Goal: Task Accomplishment & Management: Use online tool/utility

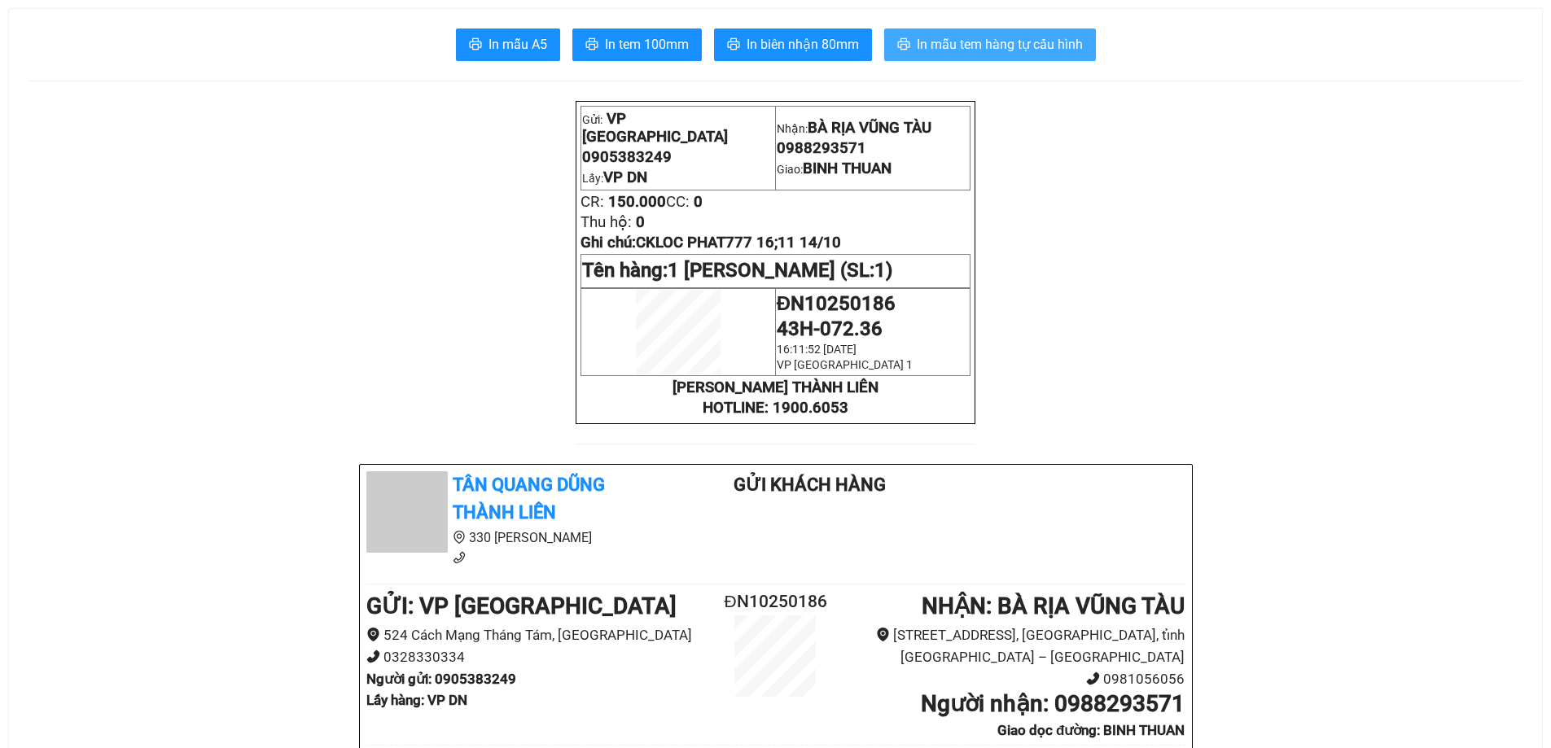
click at [1014, 42] on span "In mẫu tem hàng tự cấu hình" at bounding box center [1000, 44] width 166 height 20
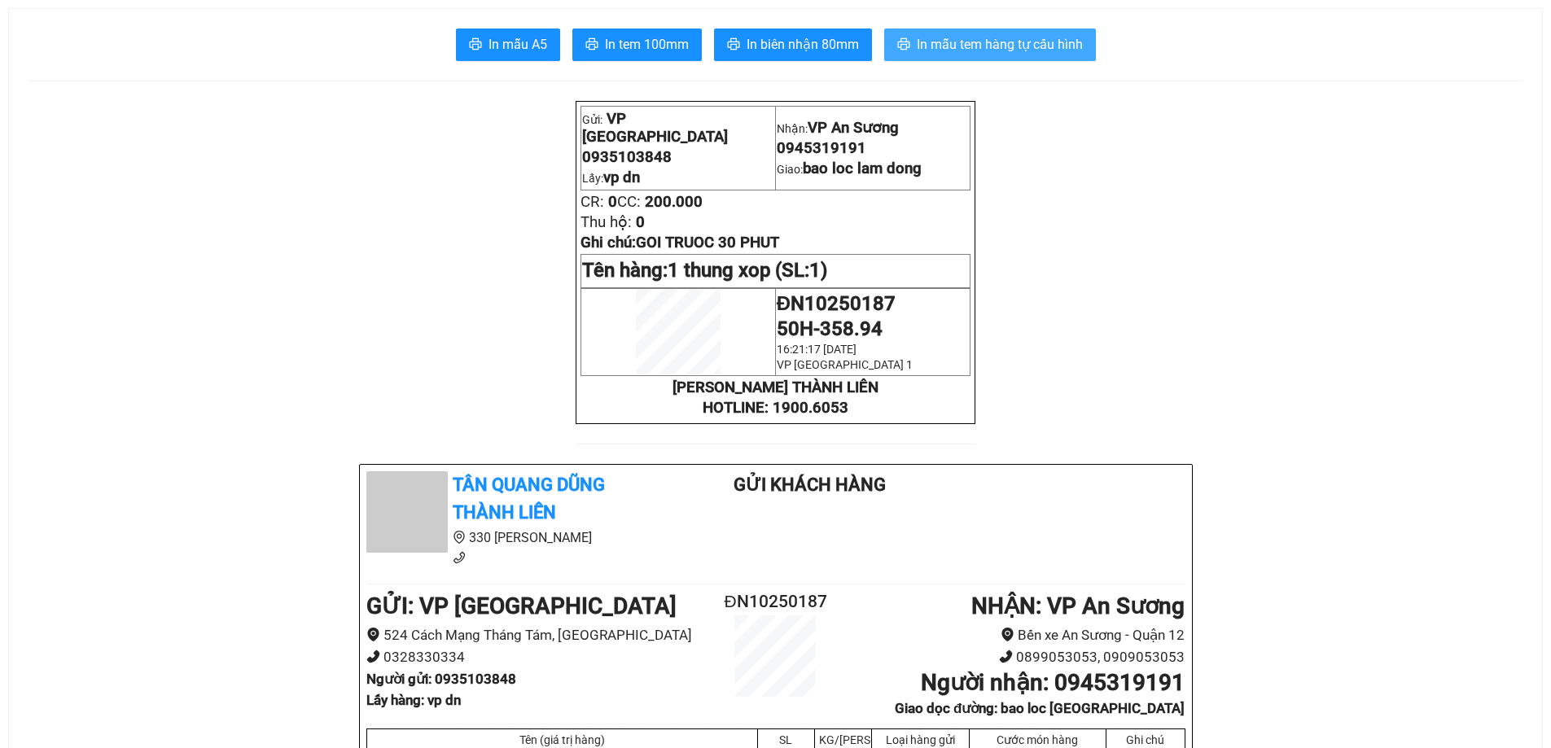
click at [1007, 36] on span "In mẫu tem hàng tự cấu hình" at bounding box center [1000, 44] width 166 height 20
